Goal: Information Seeking & Learning: Learn about a topic

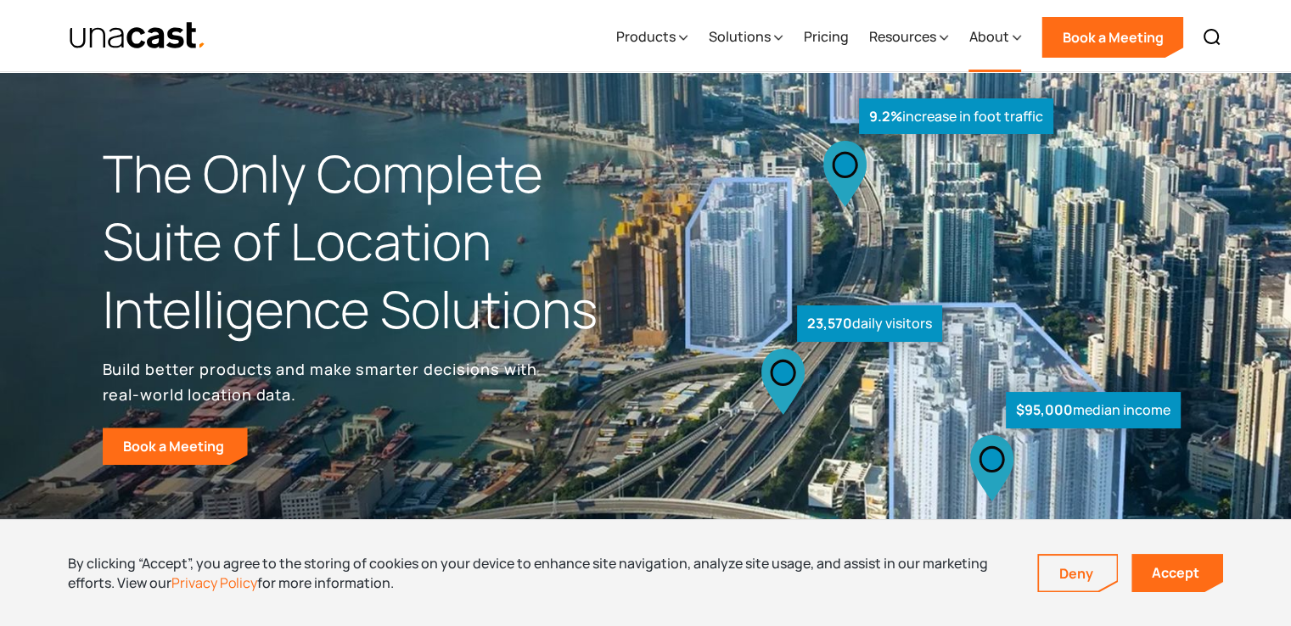
click at [1019, 41] on icon at bounding box center [1016, 38] width 8 height 18
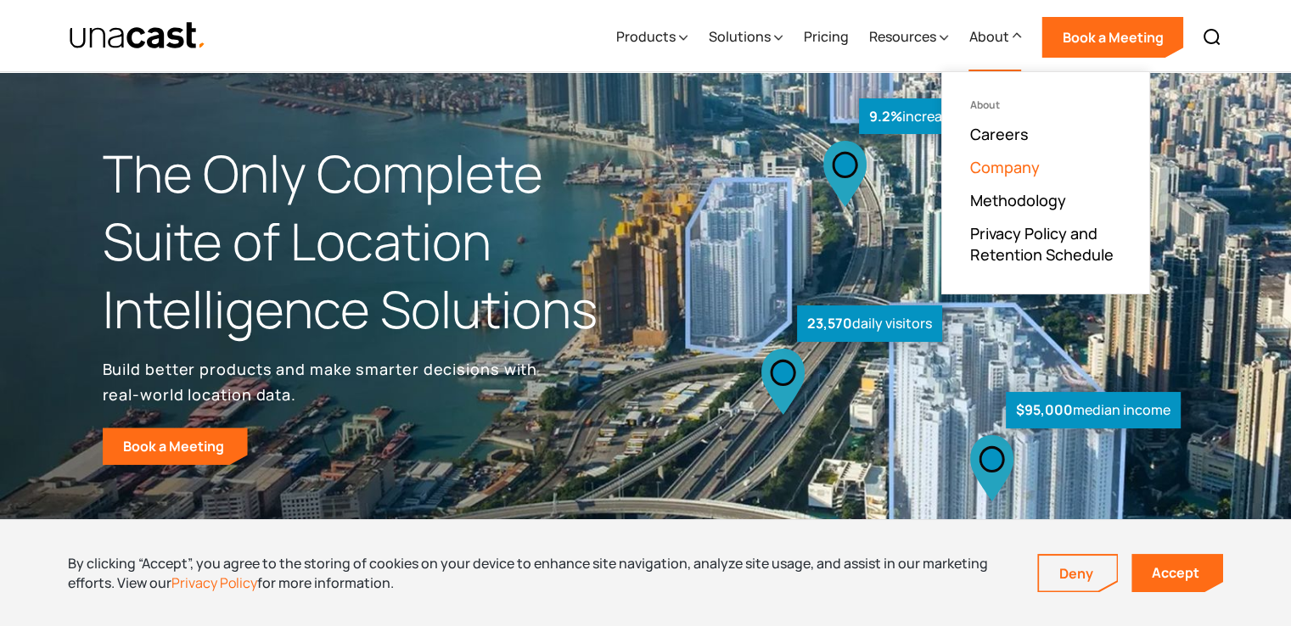
click at [995, 167] on link "Company" at bounding box center [1004, 167] width 70 height 20
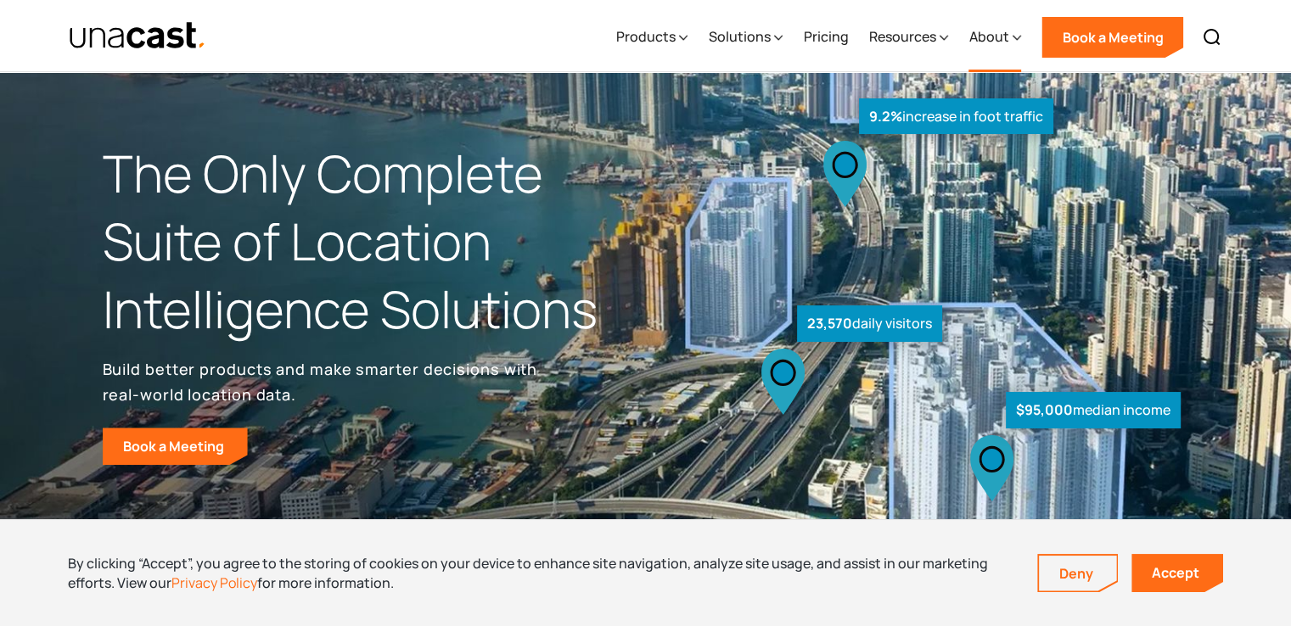
click at [889, 38] on div "About" at bounding box center [988, 36] width 40 height 20
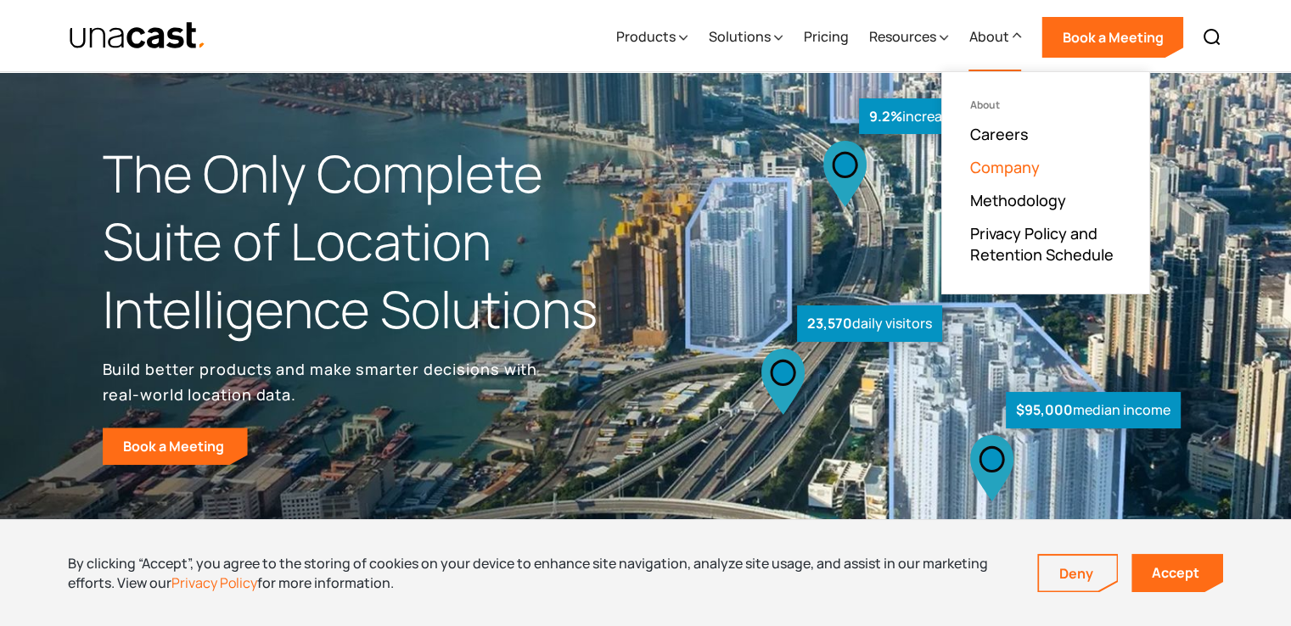
click at [889, 168] on link "Company" at bounding box center [1004, 167] width 70 height 20
